Goal: Use online tool/utility: Utilize a website feature to perform a specific function

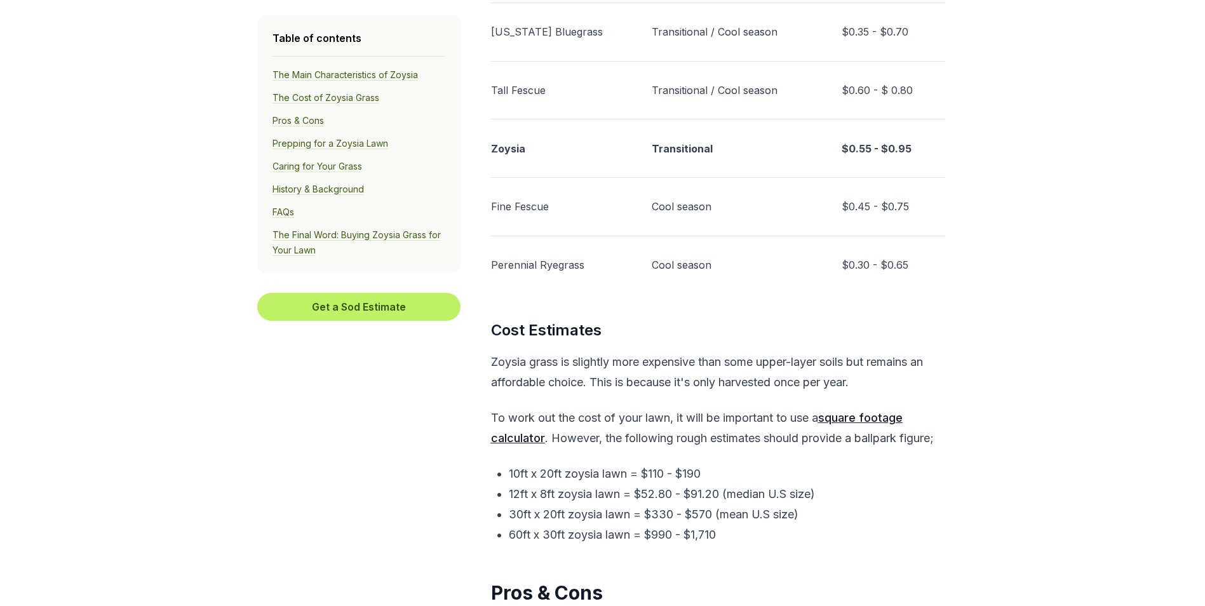
scroll to position [2287, 0]
click at [838, 421] on u "square footage calculator" at bounding box center [697, 426] width 412 height 34
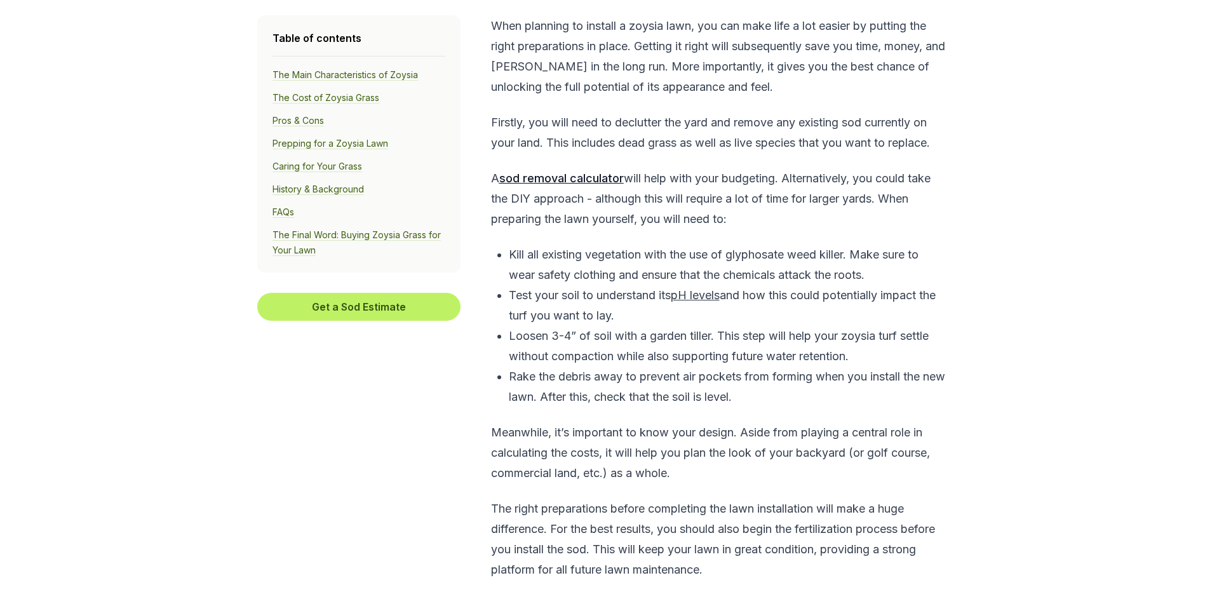
scroll to position [3684, 0]
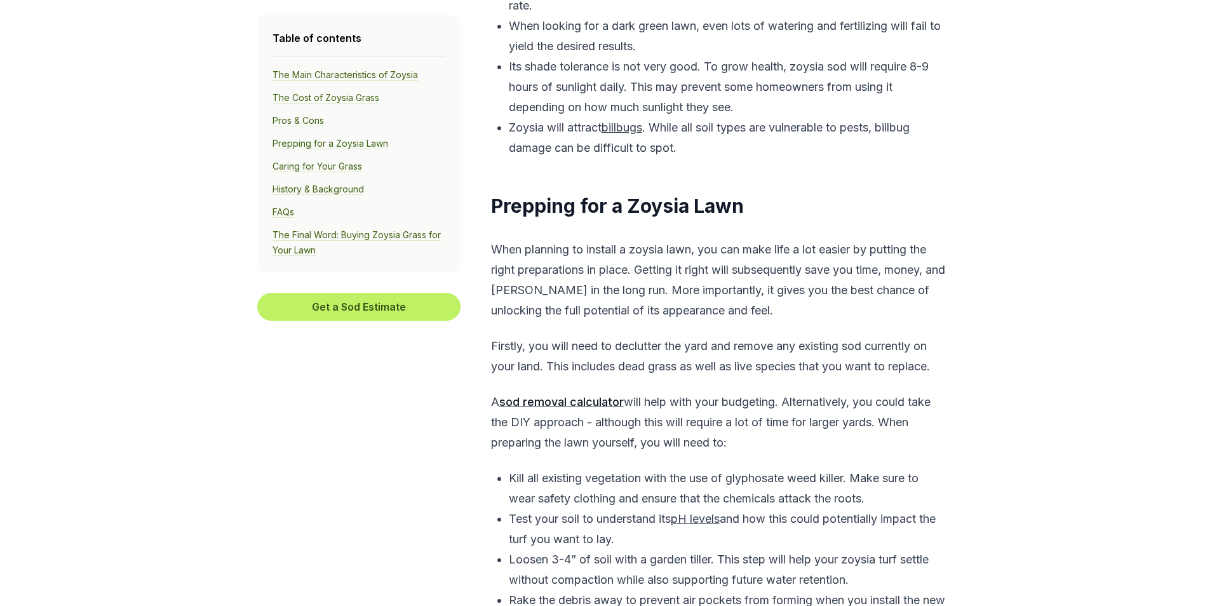
click at [565, 405] on u "sod removal calculator" at bounding box center [561, 401] width 124 height 13
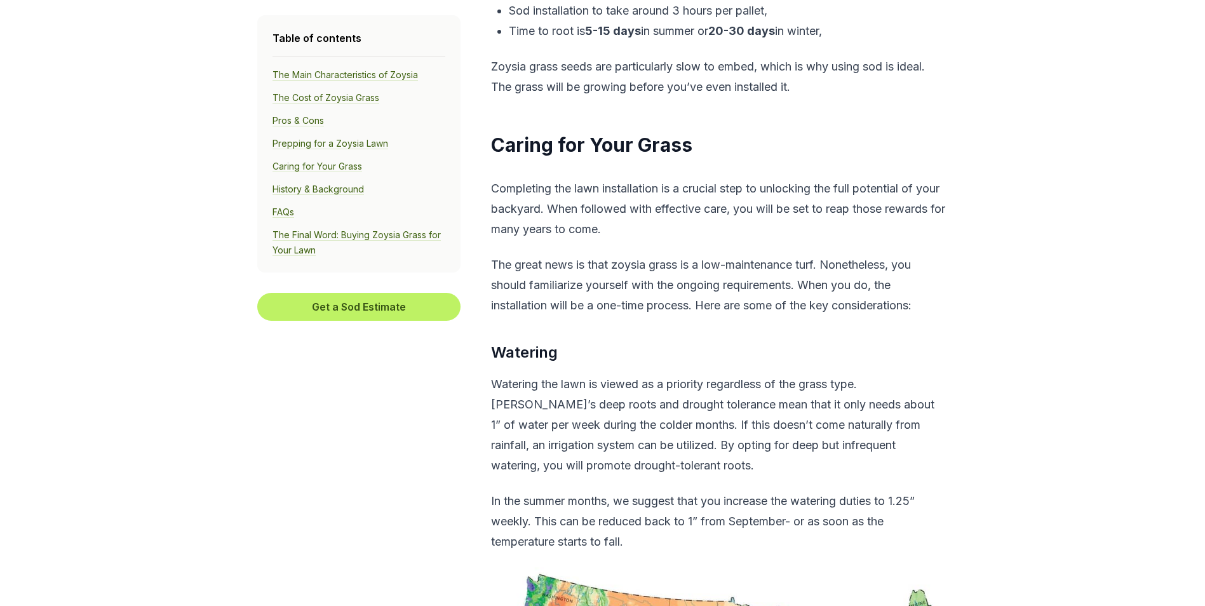
scroll to position [4954, 0]
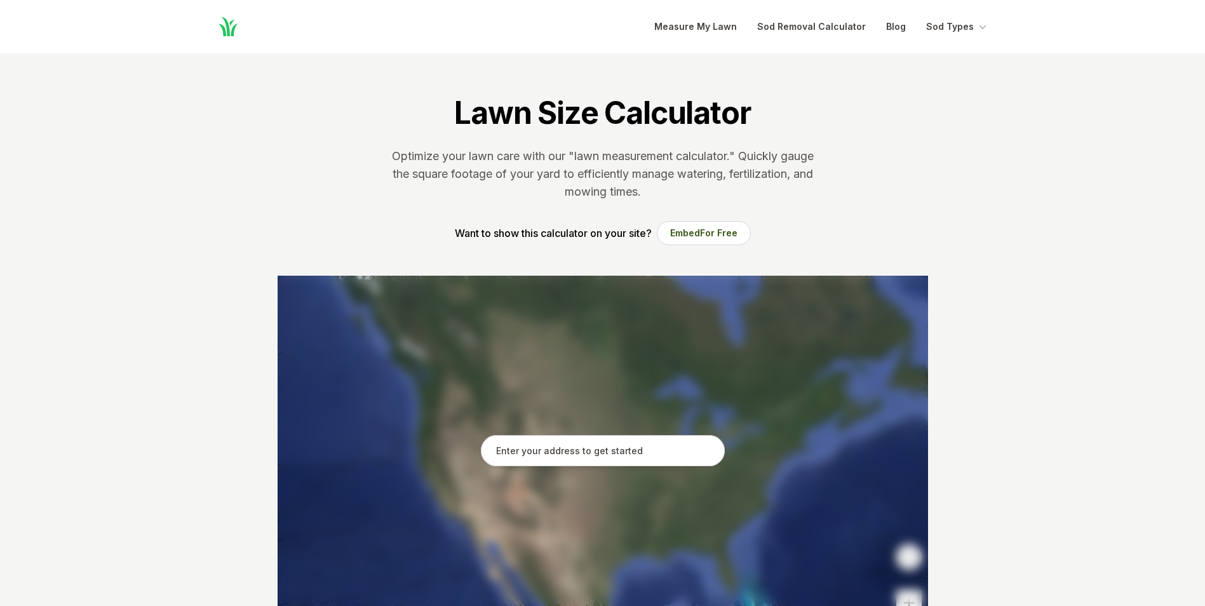
click at [602, 450] on input "text" at bounding box center [603, 451] width 244 height 32
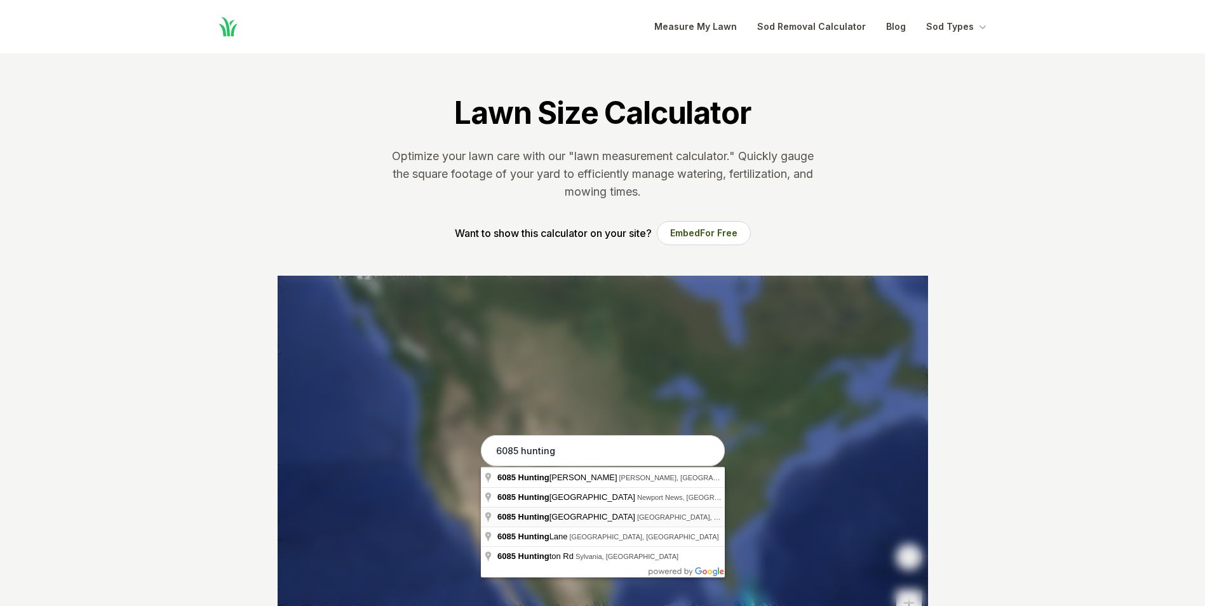
type input "6085 Huntingtown Road, Huntingtown, MD"
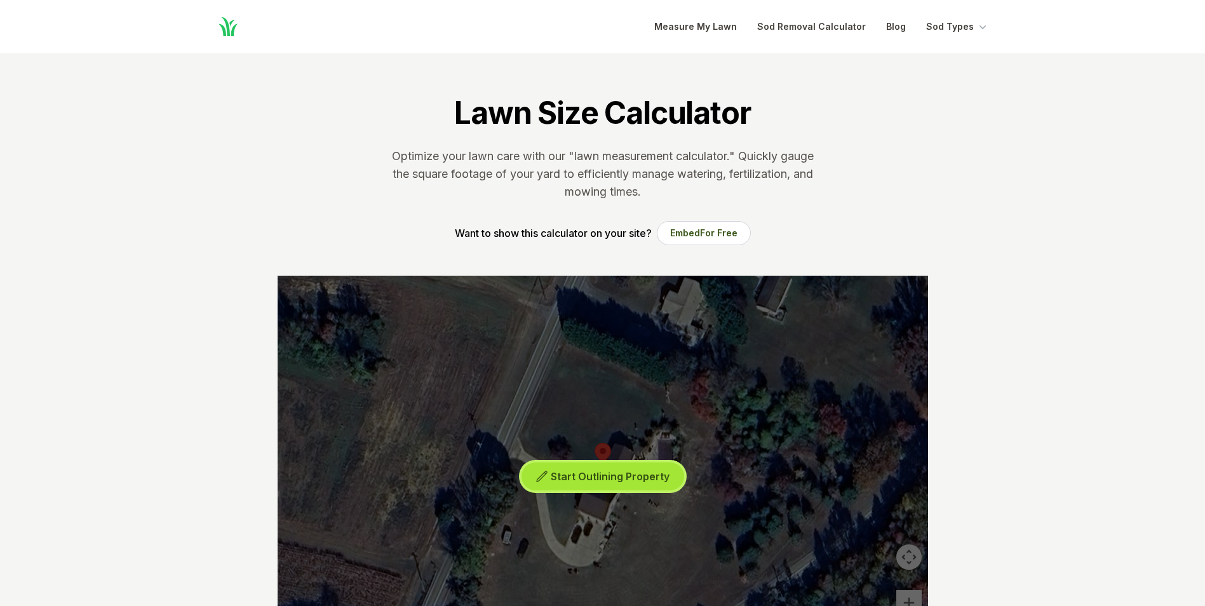
click at [611, 476] on span "Start Outlining Property" at bounding box center [610, 476] width 119 height 13
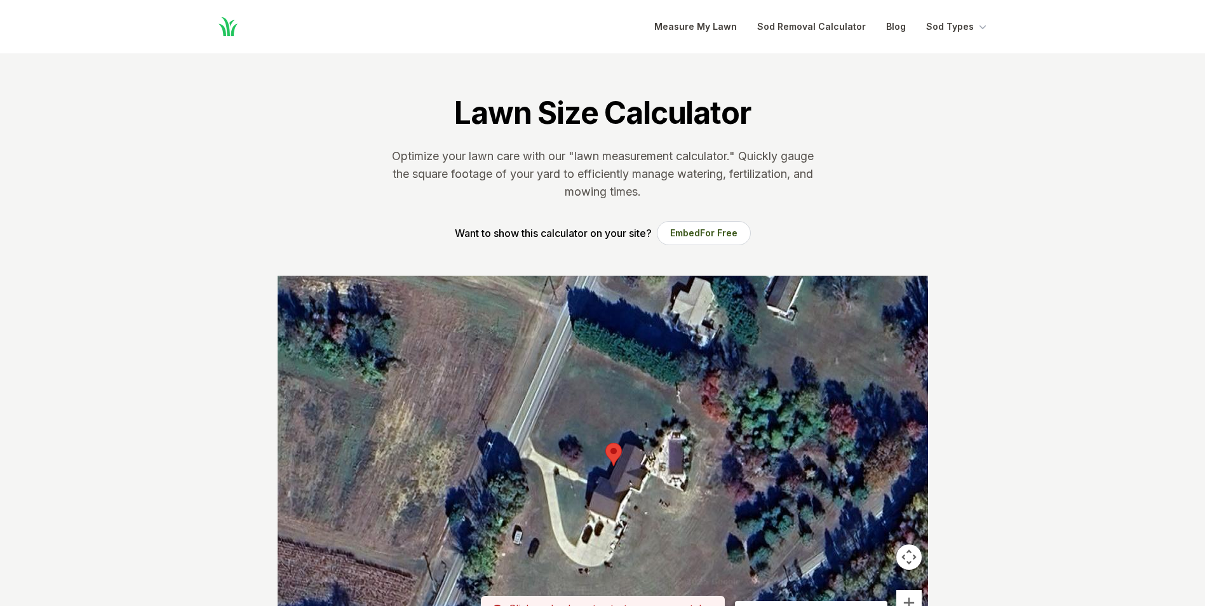
drag, startPoint x: 661, startPoint y: 424, endPoint x: 675, endPoint y: 424, distance: 14.6
click at [675, 424] on div at bounding box center [603, 466] width 650 height 381
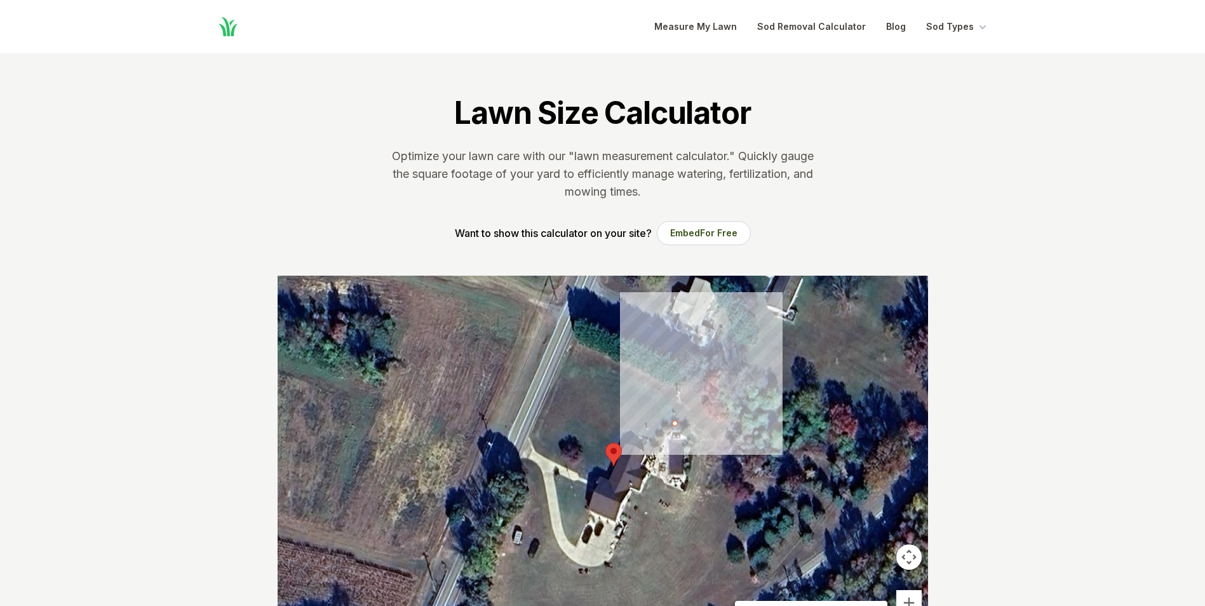
click at [694, 435] on div at bounding box center [603, 466] width 650 height 381
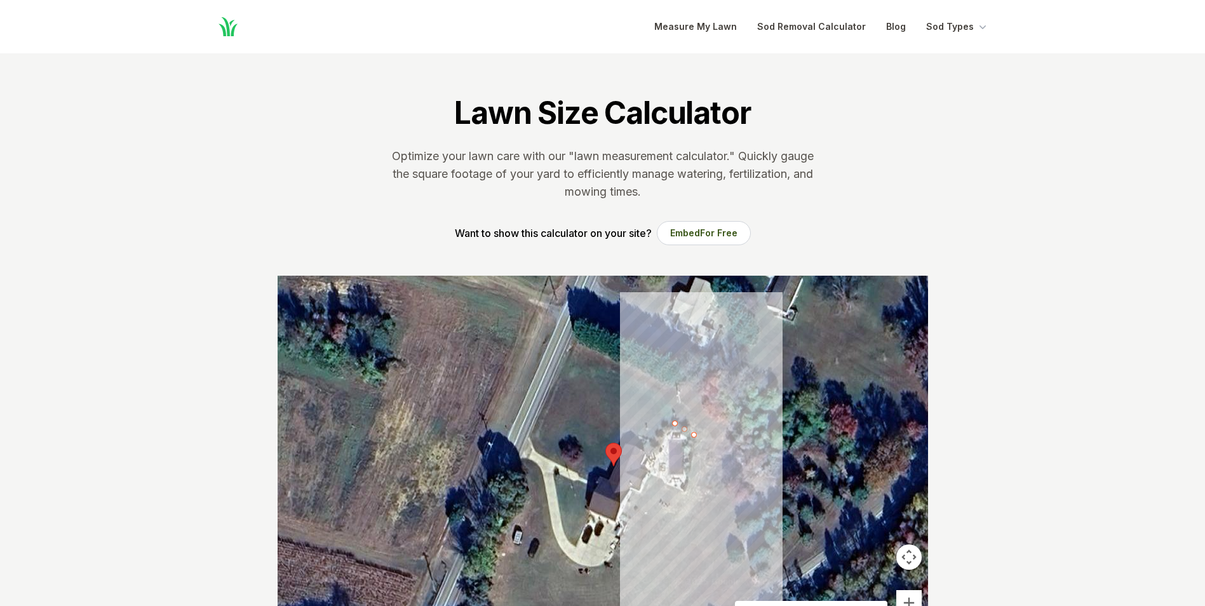
click at [685, 490] on div at bounding box center [603, 466] width 650 height 381
click at [678, 499] on div at bounding box center [603, 466] width 650 height 381
click at [695, 506] on div at bounding box center [603, 466] width 650 height 381
click at [717, 438] on div at bounding box center [603, 466] width 650 height 381
click at [680, 415] on div at bounding box center [603, 466] width 650 height 381
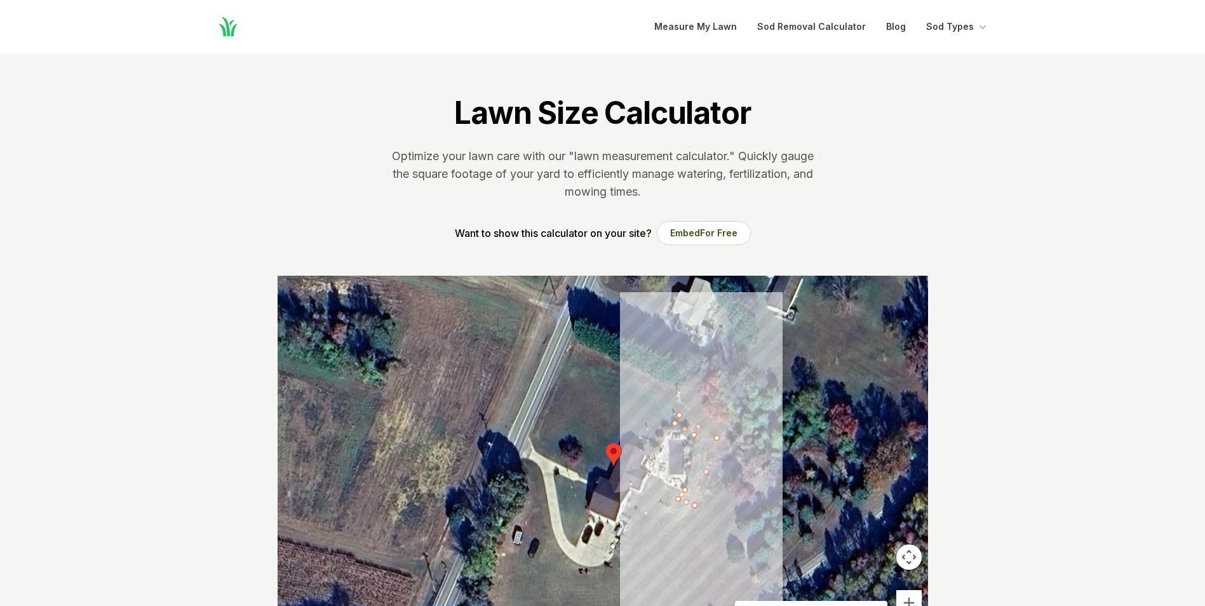
click at [673, 421] on div at bounding box center [603, 466] width 650 height 381
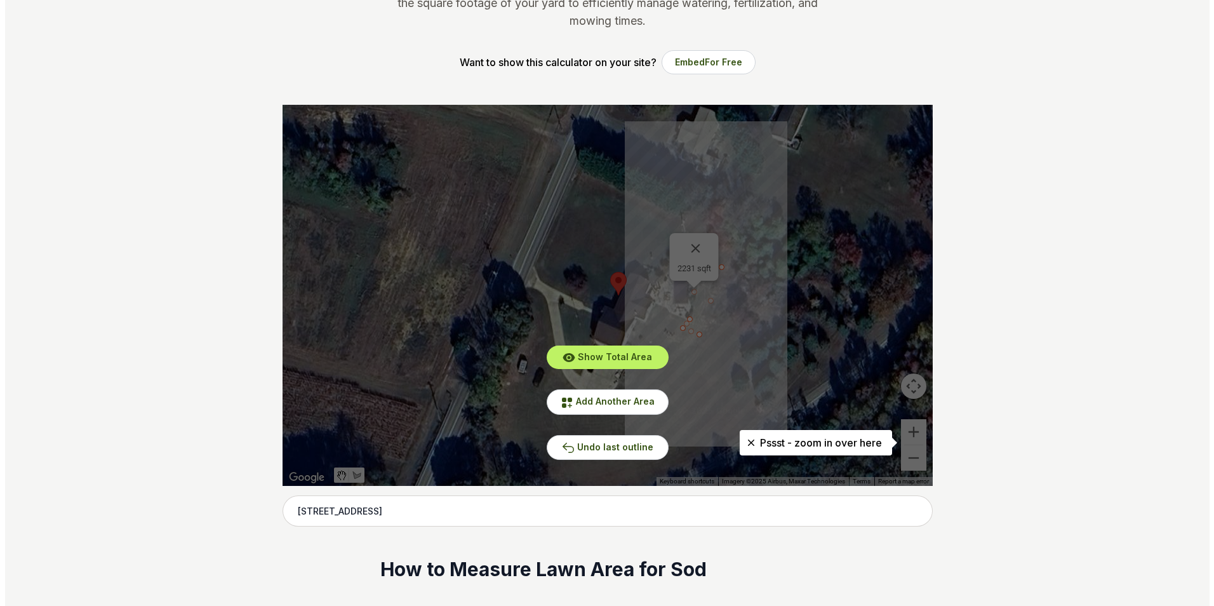
scroll to position [191, 0]
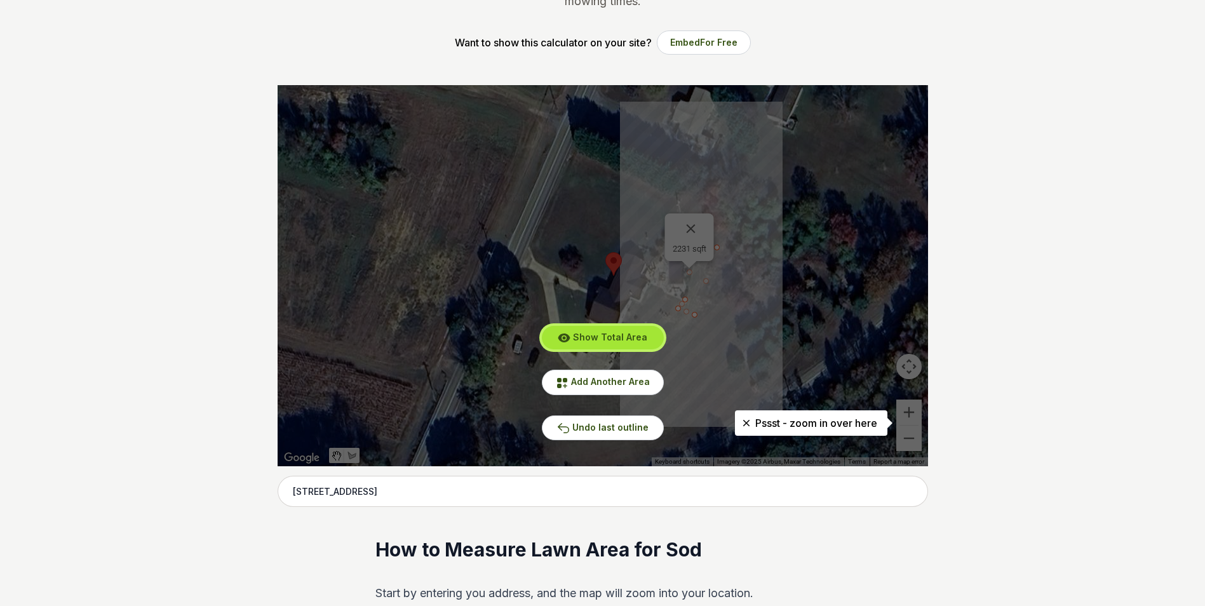
click at [579, 336] on span "Show Total Area" at bounding box center [610, 337] width 74 height 11
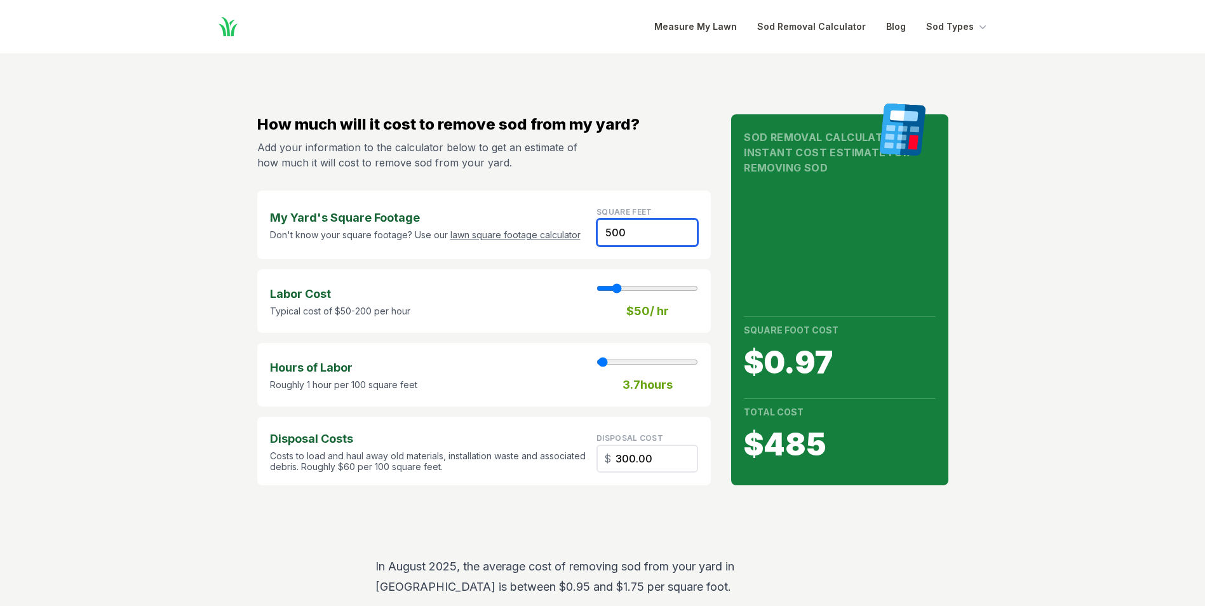
drag, startPoint x: 642, startPoint y: 234, endPoint x: 590, endPoint y: 233, distance: 51.5
click at [590, 233] on div "My Yard's Square Footage Don't know your square footage? Use our lawn square fo…" at bounding box center [484, 225] width 454 height 69
type input "2"
type input "1"
type input "1.20"
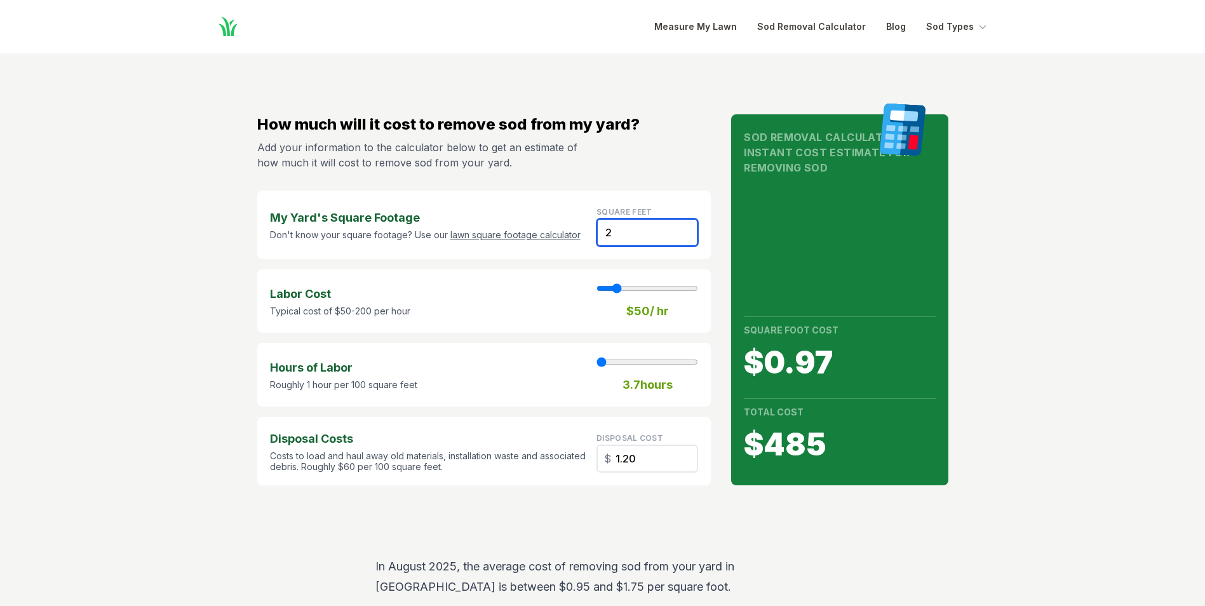
type input "25"
type input "15.00"
type input "250"
type input "2"
type input "150.00"
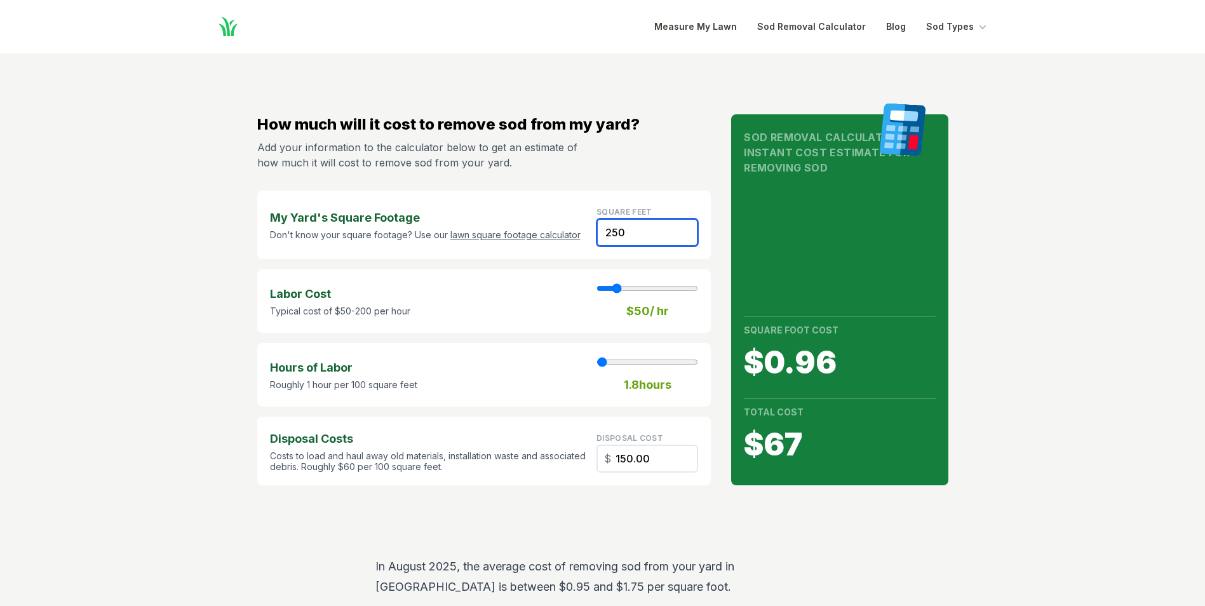
type input "2500"
type input "18"
type input "1500.00"
type input "2500"
click at [512, 295] on div "Labor Cost Typical cost of $50-200 per hour $ 50 / hr" at bounding box center [484, 301] width 454 height 64
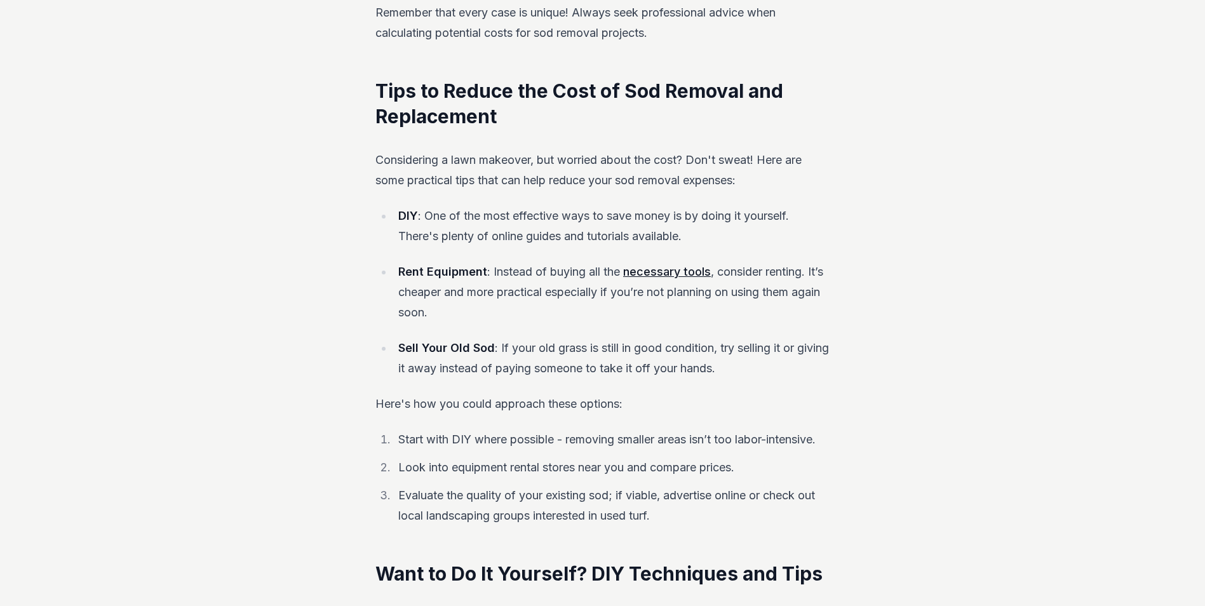
scroll to position [1207, 0]
